Goal: Task Accomplishment & Management: Manage account settings

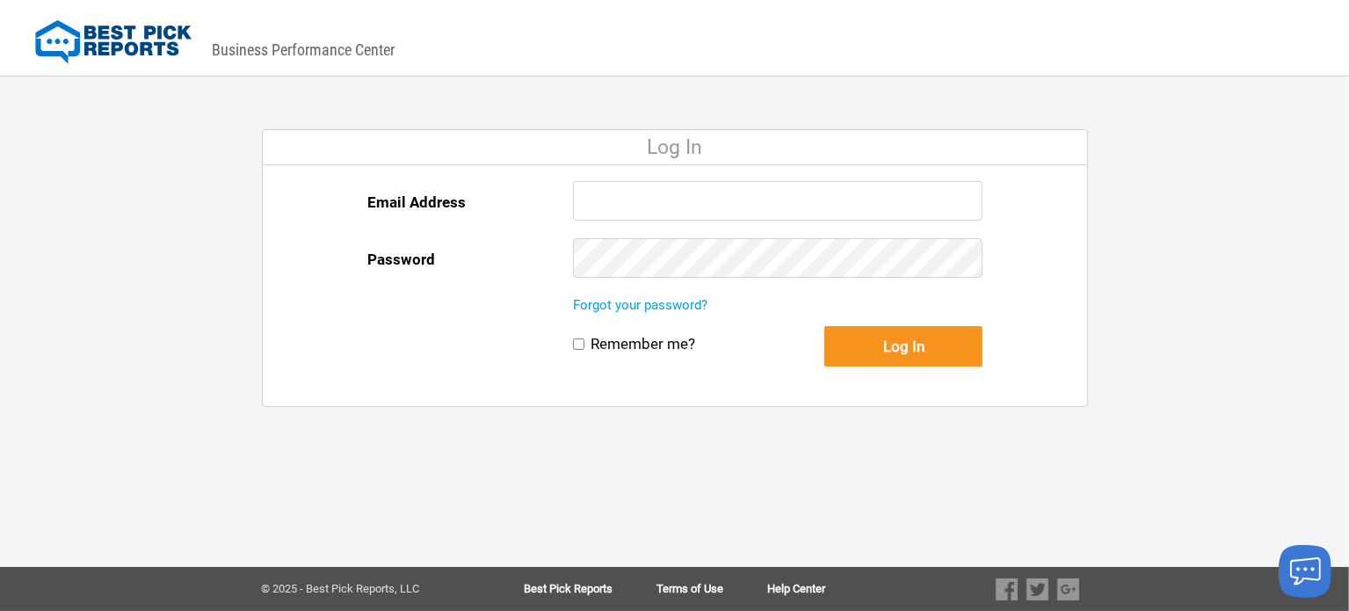
click at [619, 201] on input "Email Address" at bounding box center [778, 201] width 410 height 40
paste input "[EMAIL_ADDRESS][DOMAIN_NAME]"
type input "[EMAIL_ADDRESS][DOMAIN_NAME]"
click at [581, 345] on input "Remember me?" at bounding box center [578, 343] width 11 height 11
checkbox input "true"
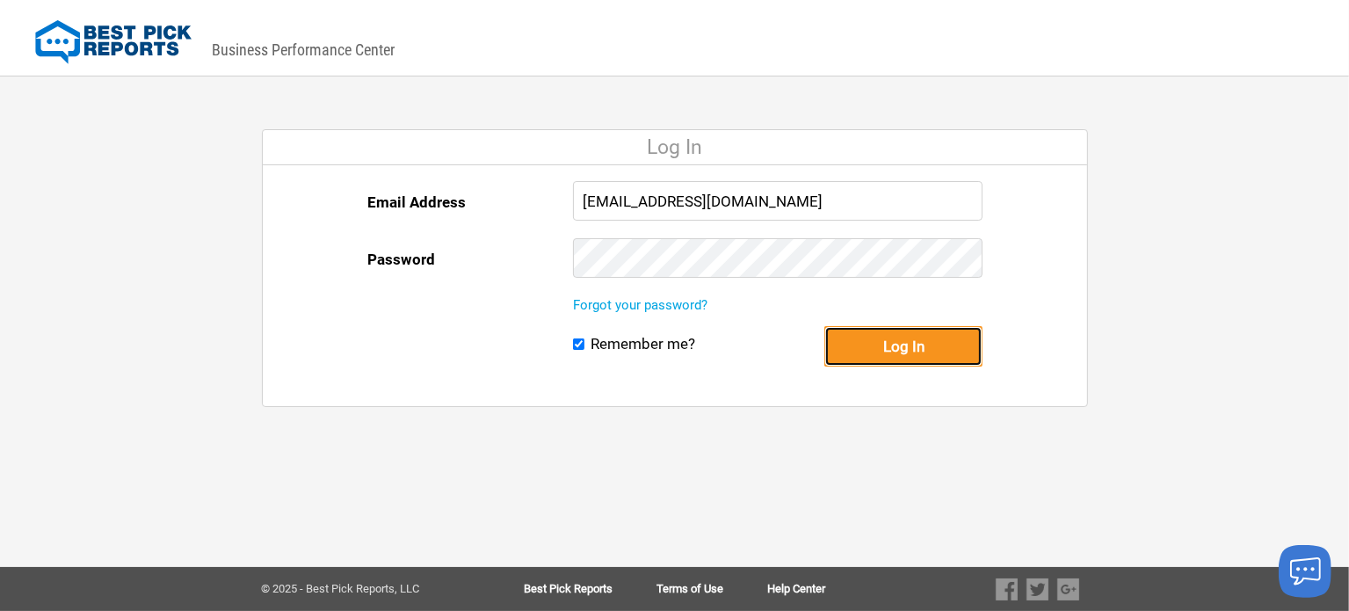
click at [877, 345] on button "Log In" at bounding box center [903, 346] width 158 height 40
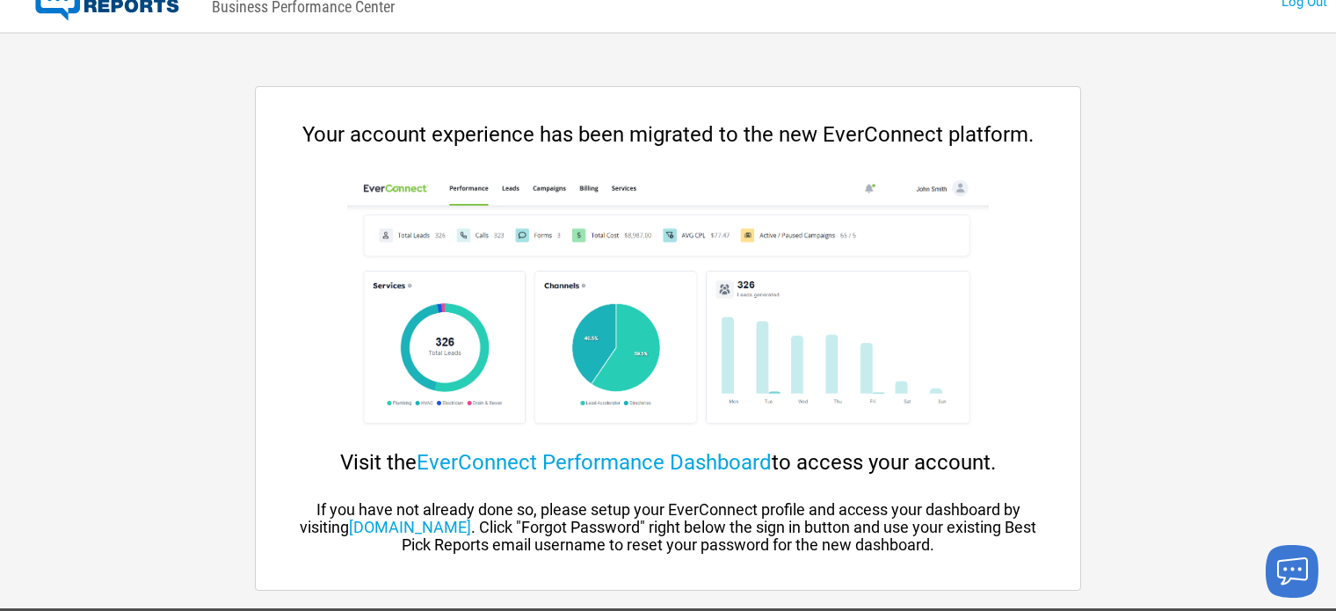
scroll to position [83, 0]
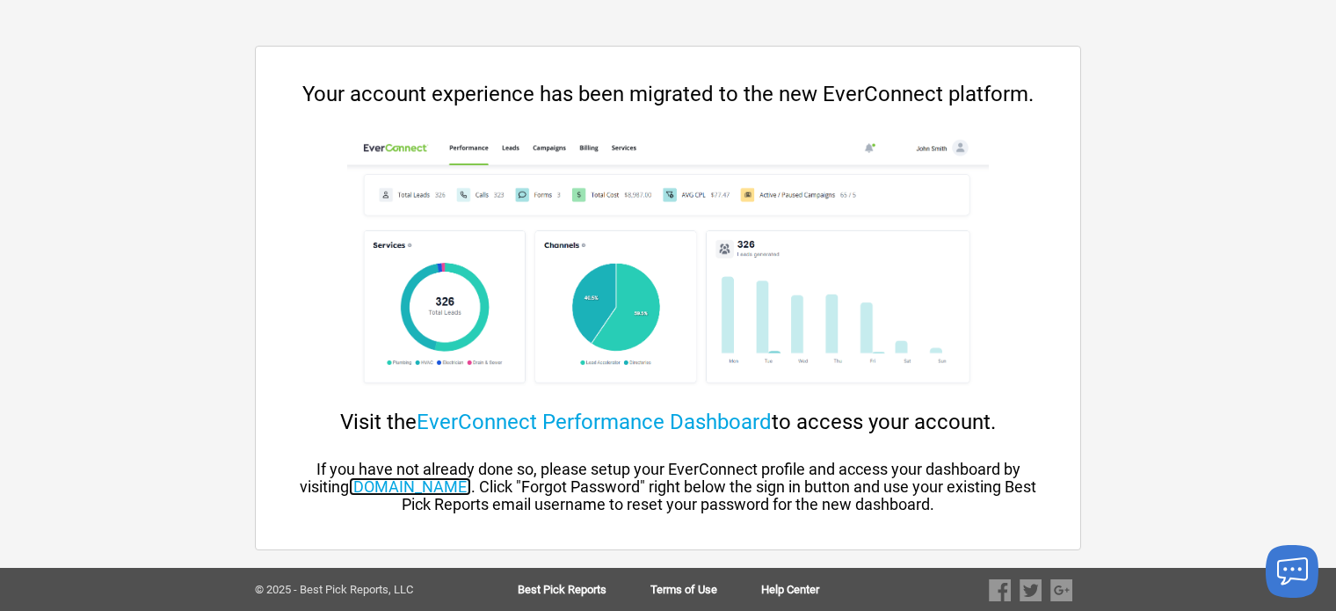
click at [441, 489] on link "[DOMAIN_NAME]" at bounding box center [410, 486] width 122 height 18
